Goal: Task Accomplishment & Management: Use online tool/utility

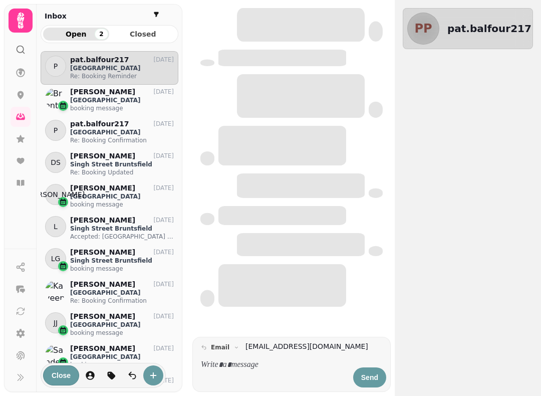
scroll to position [336, 138]
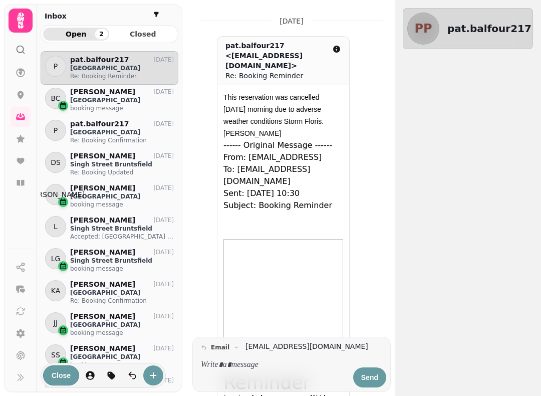
click at [20, 141] on icon at bounding box center [21, 139] width 8 height 8
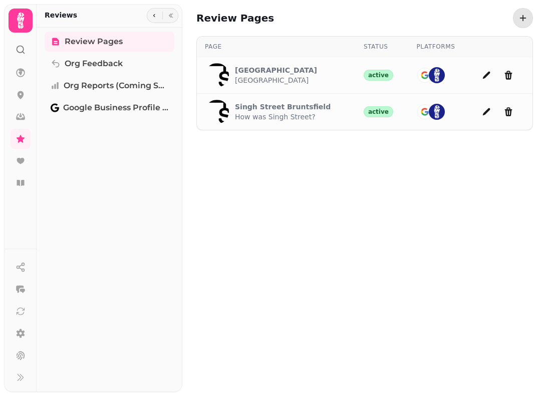
click at [300, 121] on p "How was Singh Street?" at bounding box center [283, 117] width 96 height 10
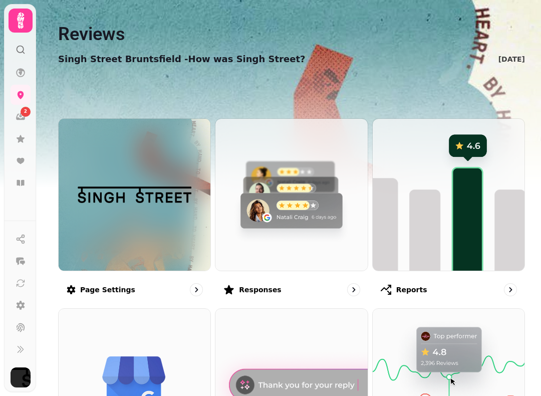
click at [275, 224] on img at bounding box center [292, 195] width 152 height 152
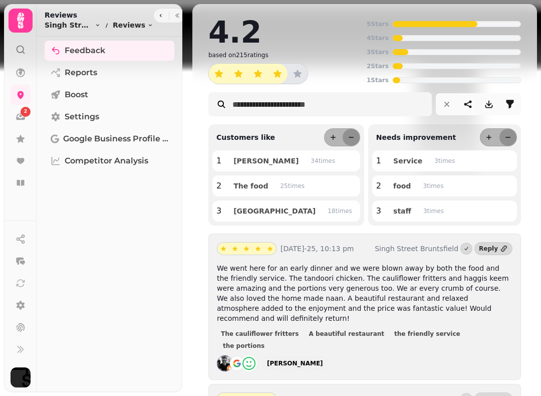
click at [23, 143] on icon at bounding box center [21, 139] width 10 height 10
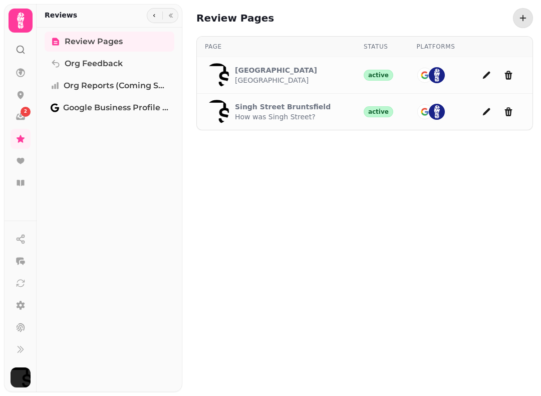
click at [25, 162] on icon at bounding box center [21, 161] width 10 height 10
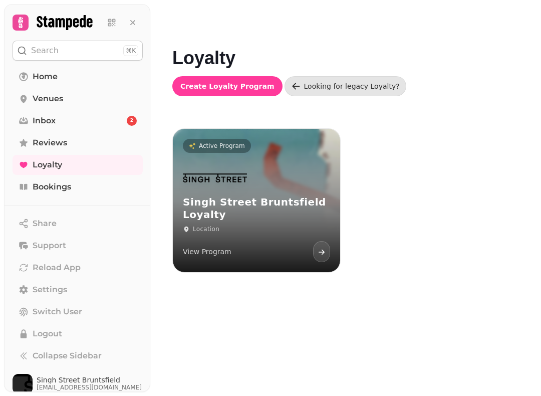
click at [59, 192] on span "Bookings" at bounding box center [52, 187] width 39 height 12
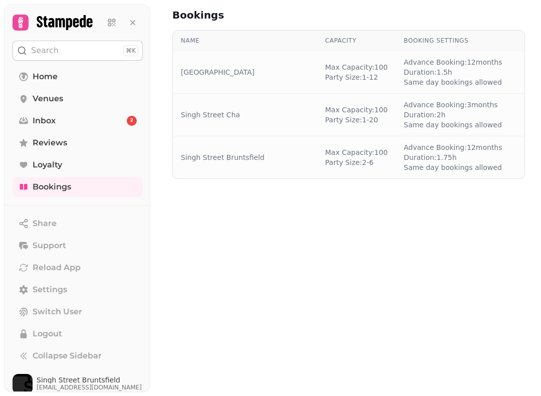
click at [254, 159] on link "Singh Street Bruntsfield" at bounding box center [223, 157] width 84 height 10
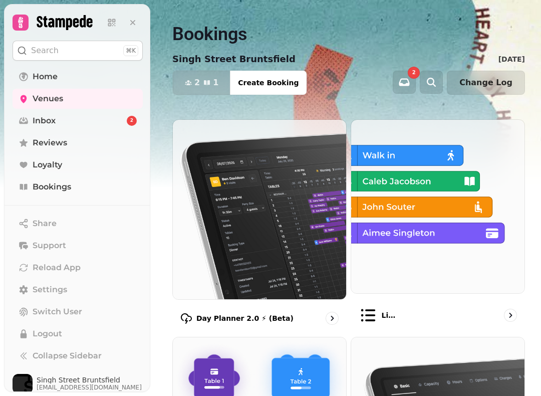
click at [427, 194] on img at bounding box center [437, 206] width 173 height 173
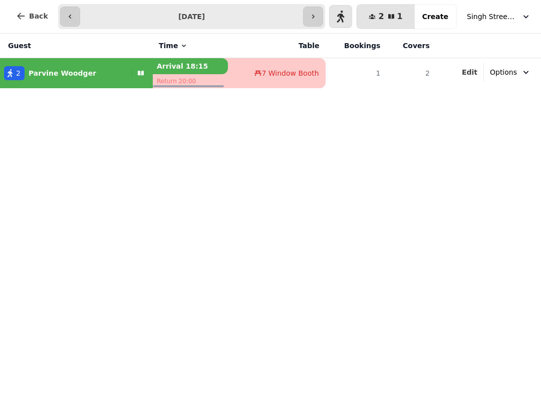
click at [345, 17] on icon "button" at bounding box center [341, 17] width 8 height 12
select select "****"
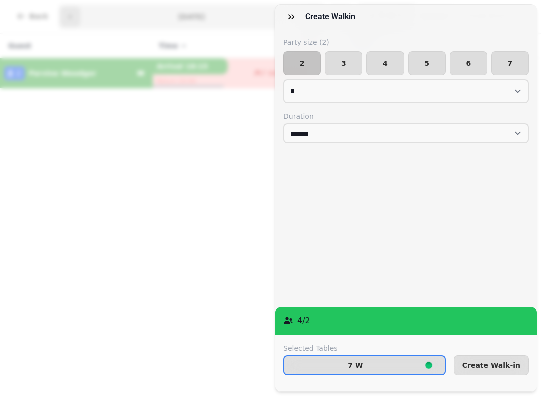
click at [492, 362] on span "Create Walk-in" at bounding box center [492, 365] width 58 height 7
